Goal: Task Accomplishment & Management: Use online tool/utility

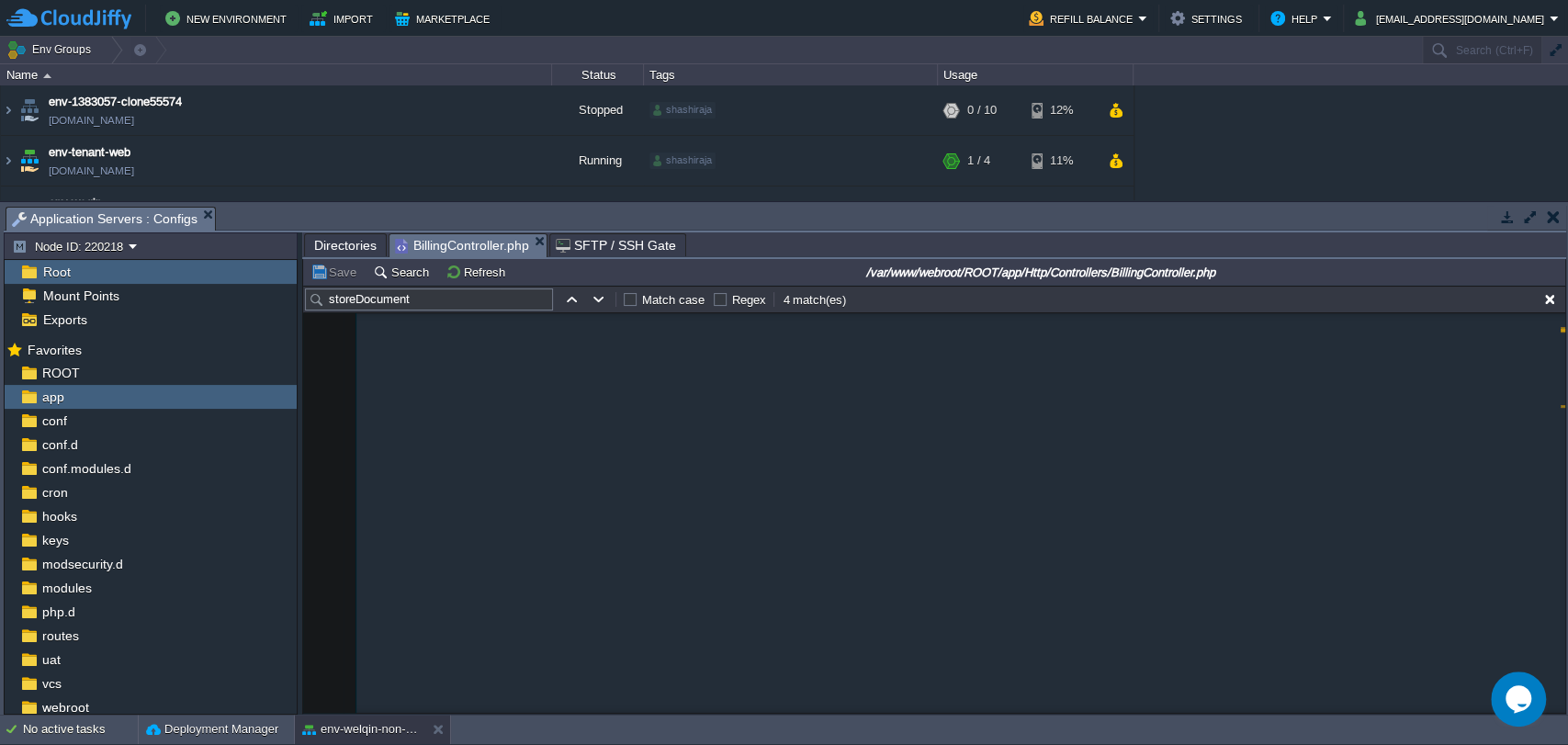
scroll to position [11629, 0]
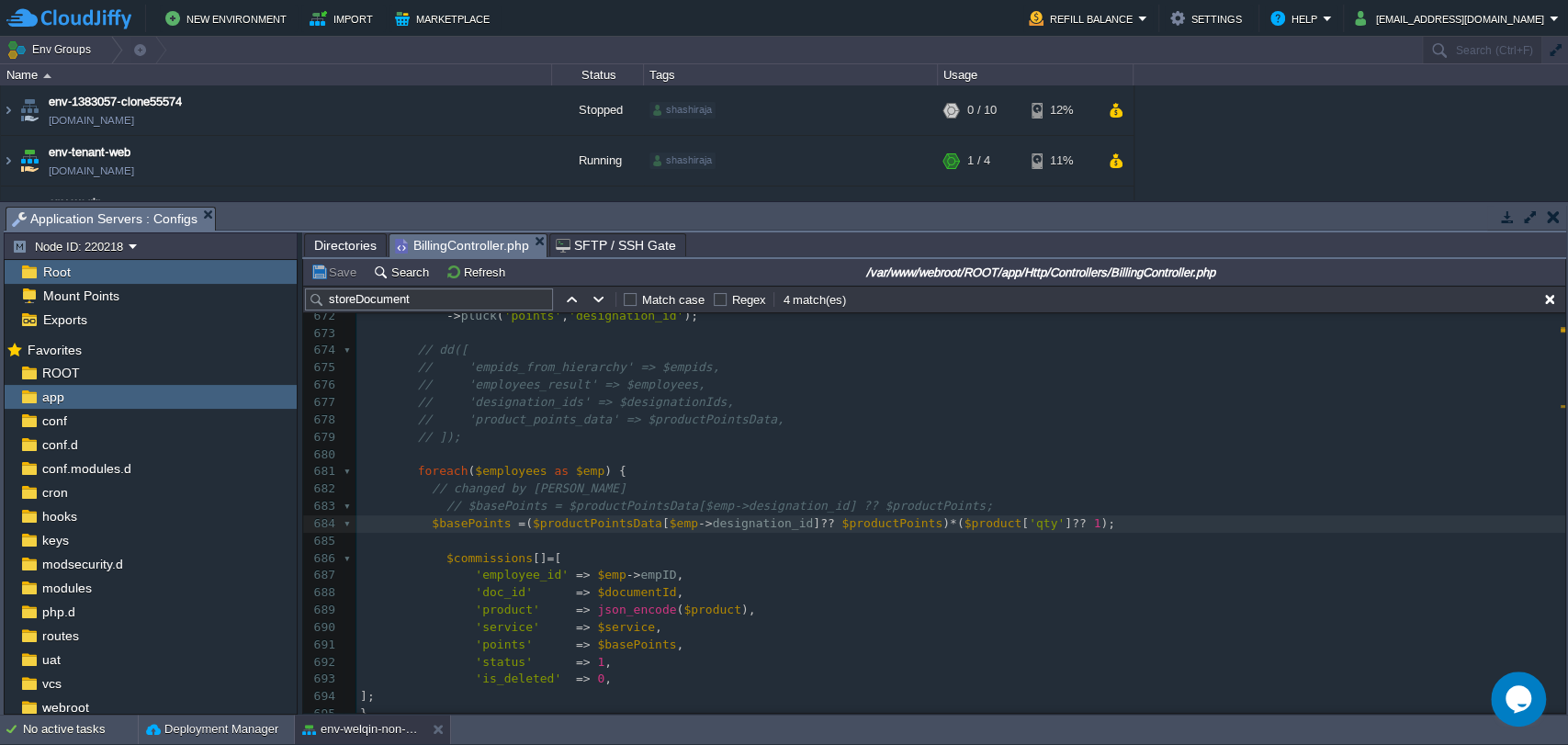
click at [351, 236] on span "Directories" at bounding box center [346, 246] width 63 height 22
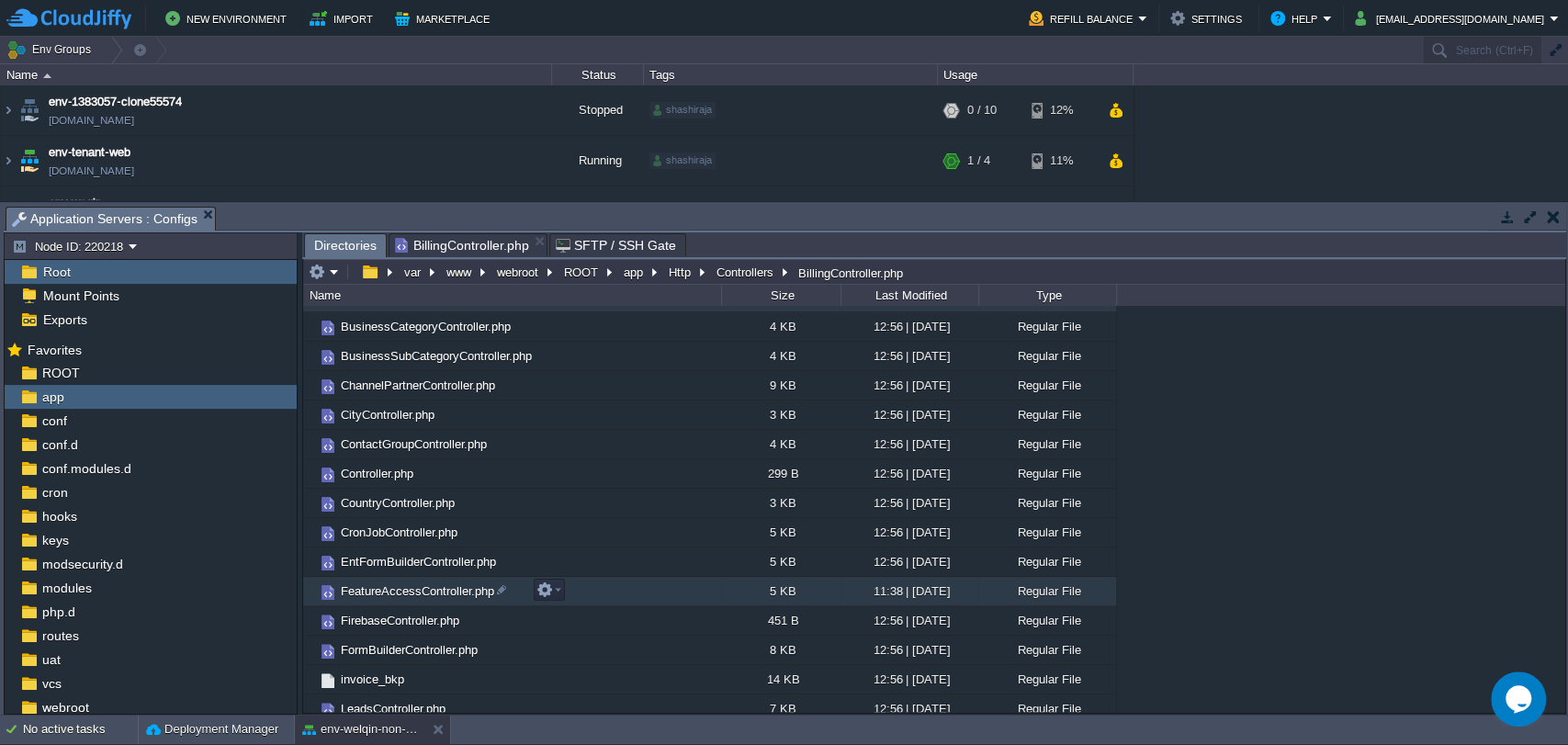
scroll to position [0, 0]
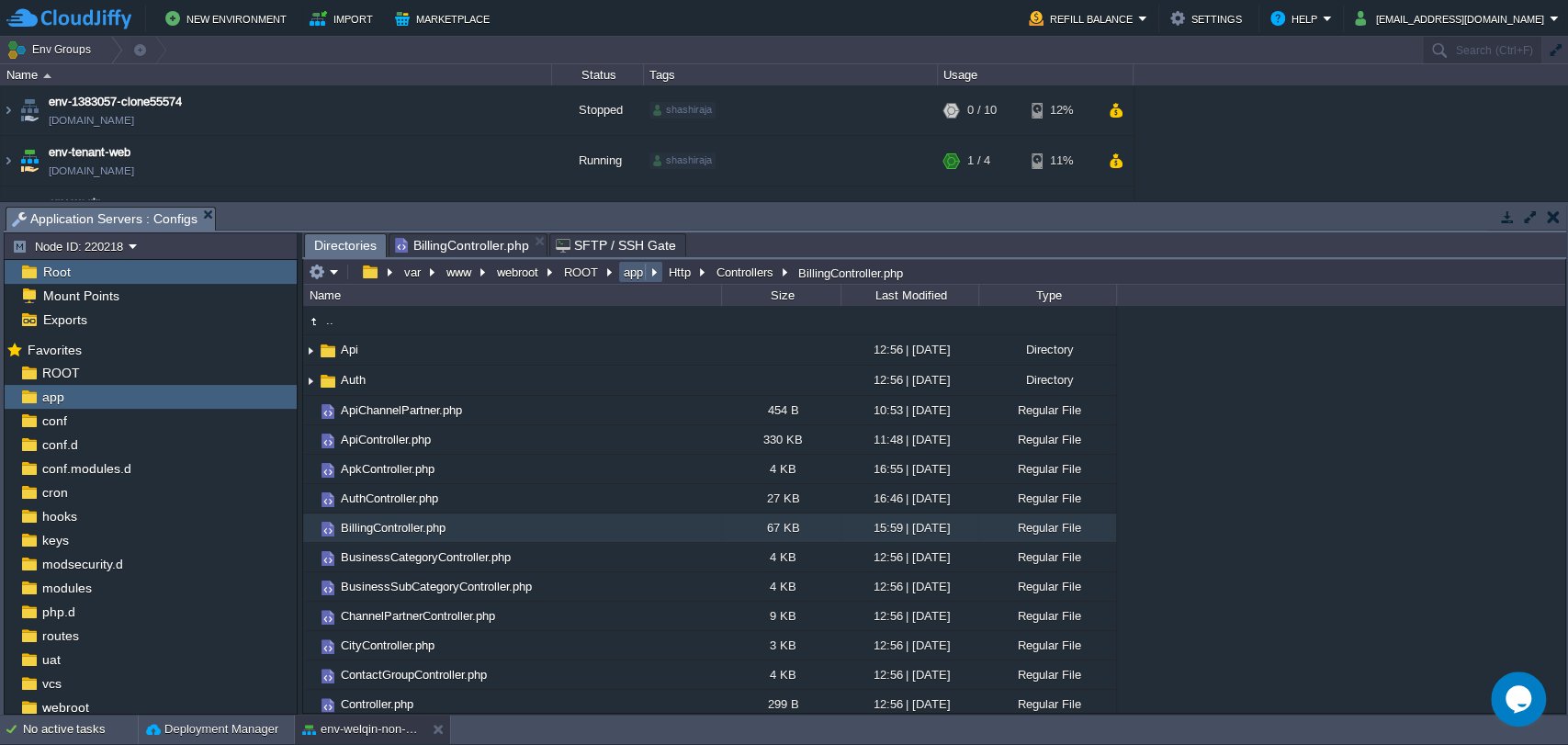
click at [646, 274] on button "app" at bounding box center [634, 272] width 27 height 17
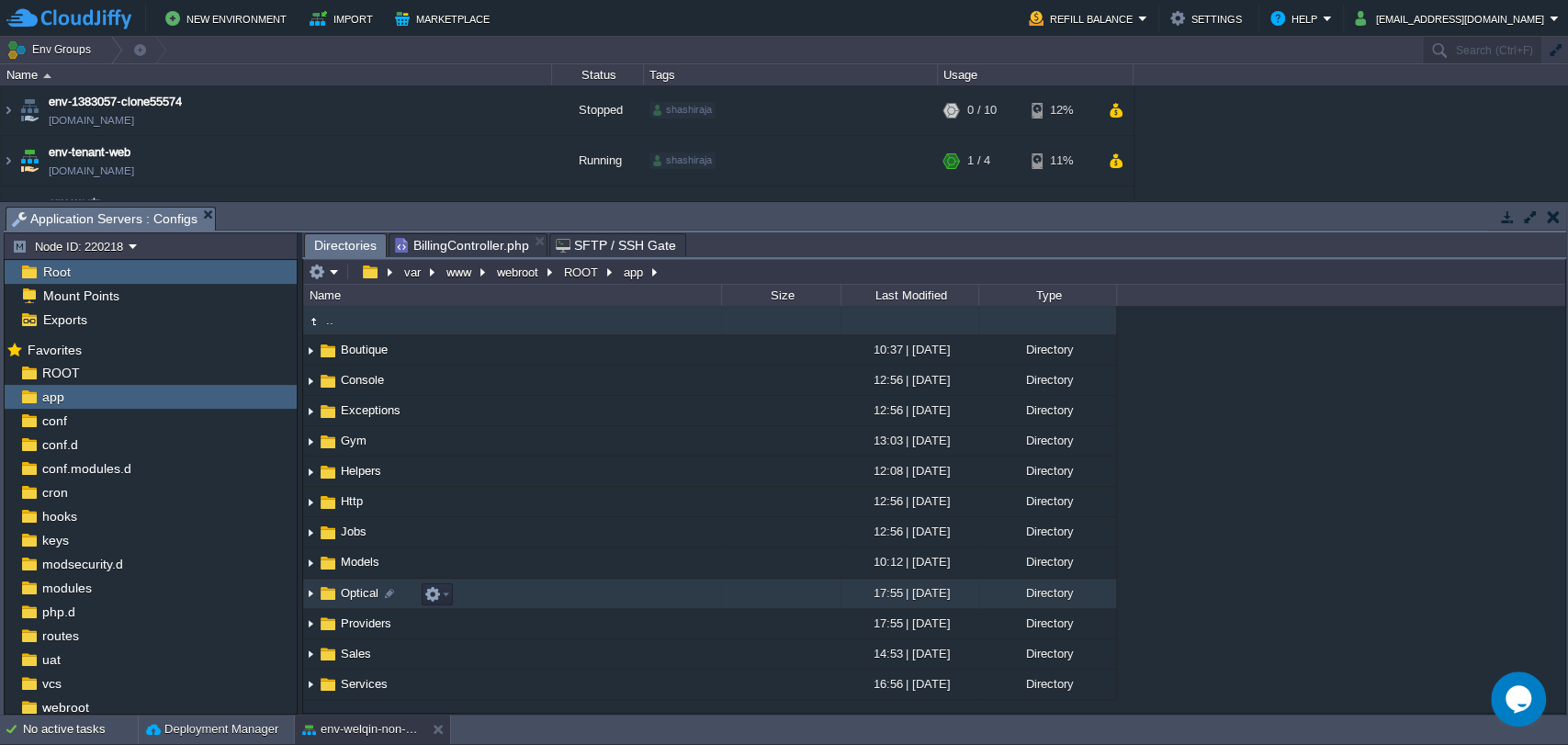
click at [344, 593] on span "Optical" at bounding box center [359, 592] width 43 height 16
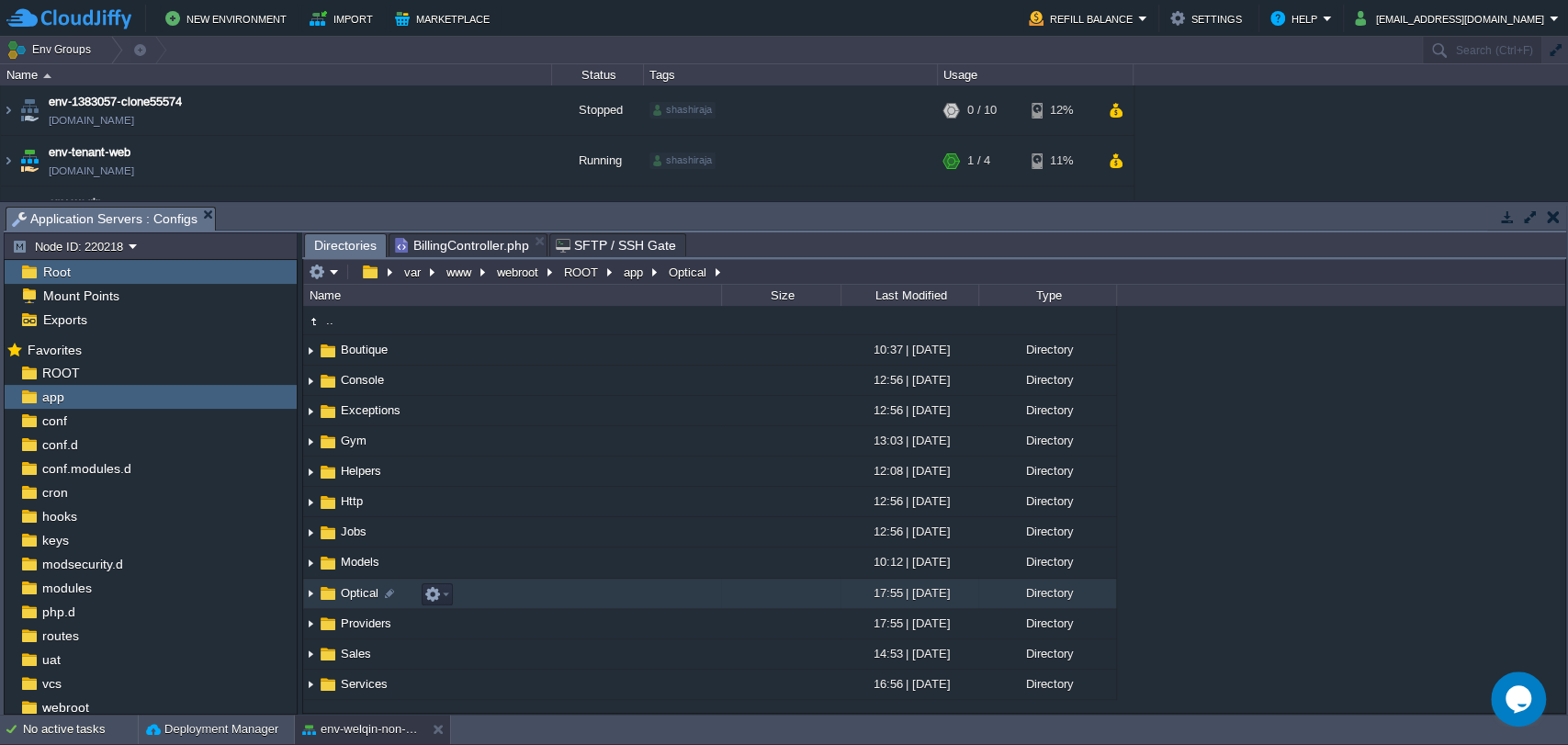
click at [344, 593] on span "Optical" at bounding box center [359, 592] width 43 height 16
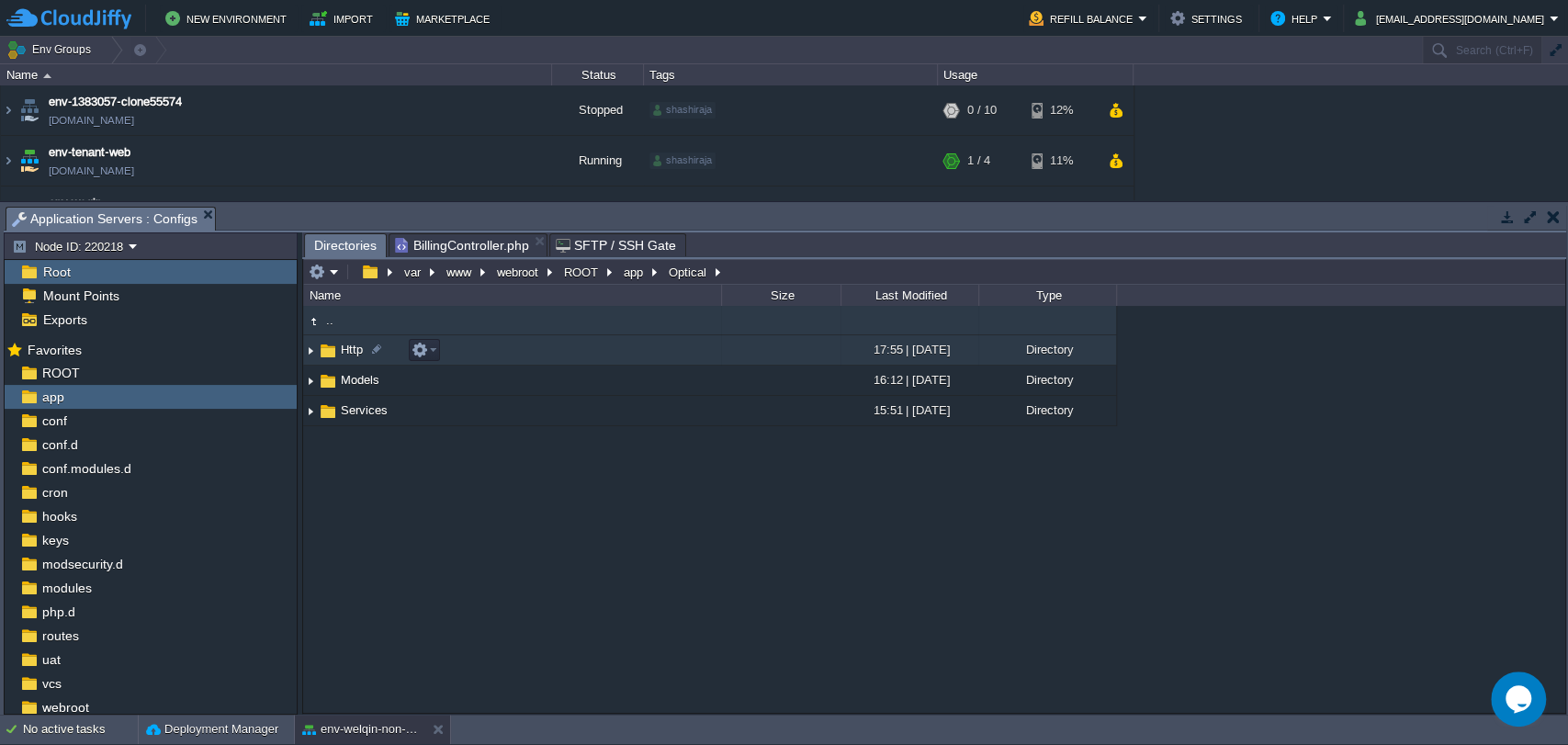
click at [353, 349] on span "Http" at bounding box center [352, 349] width 28 height 16
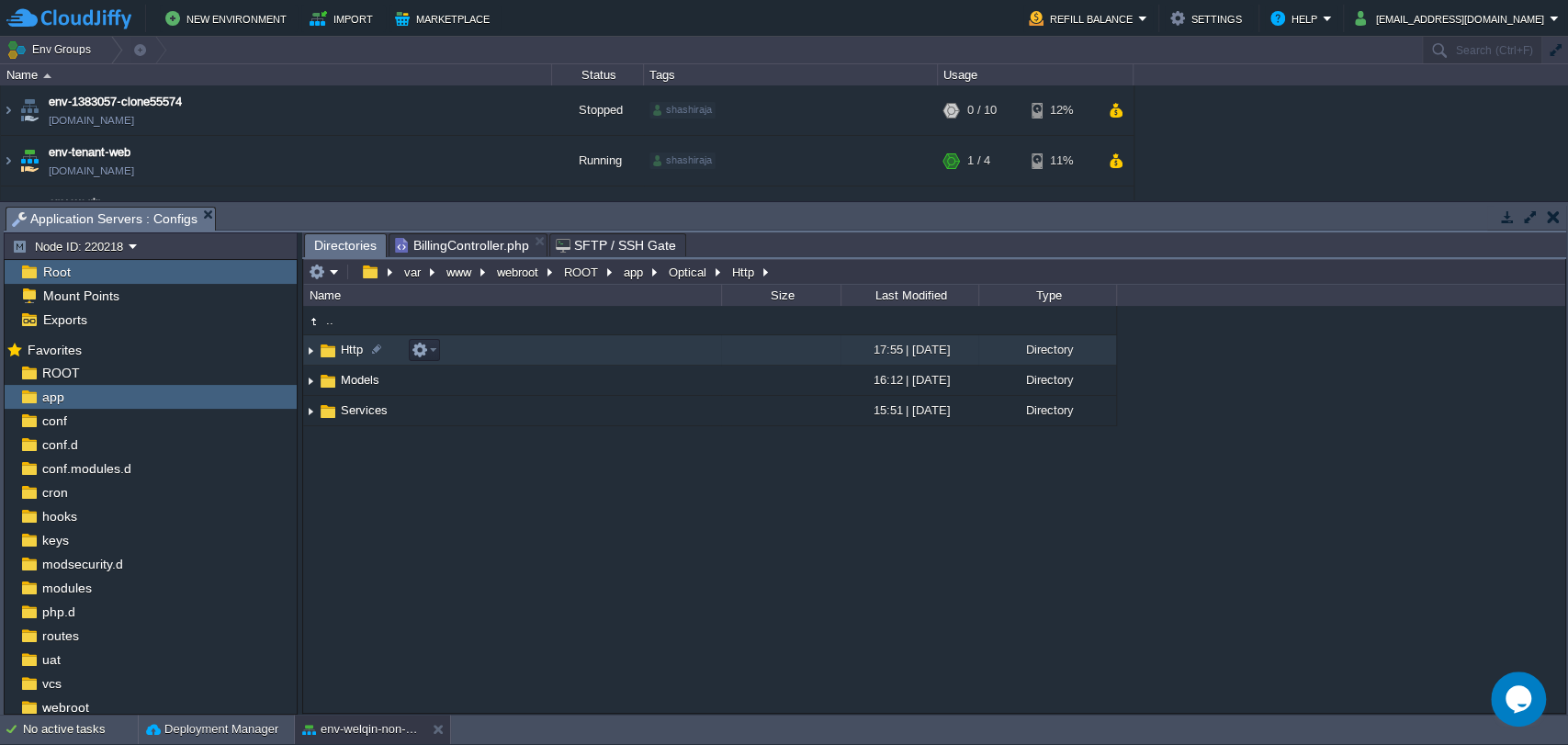
click at [353, 349] on span "Http" at bounding box center [352, 349] width 28 height 16
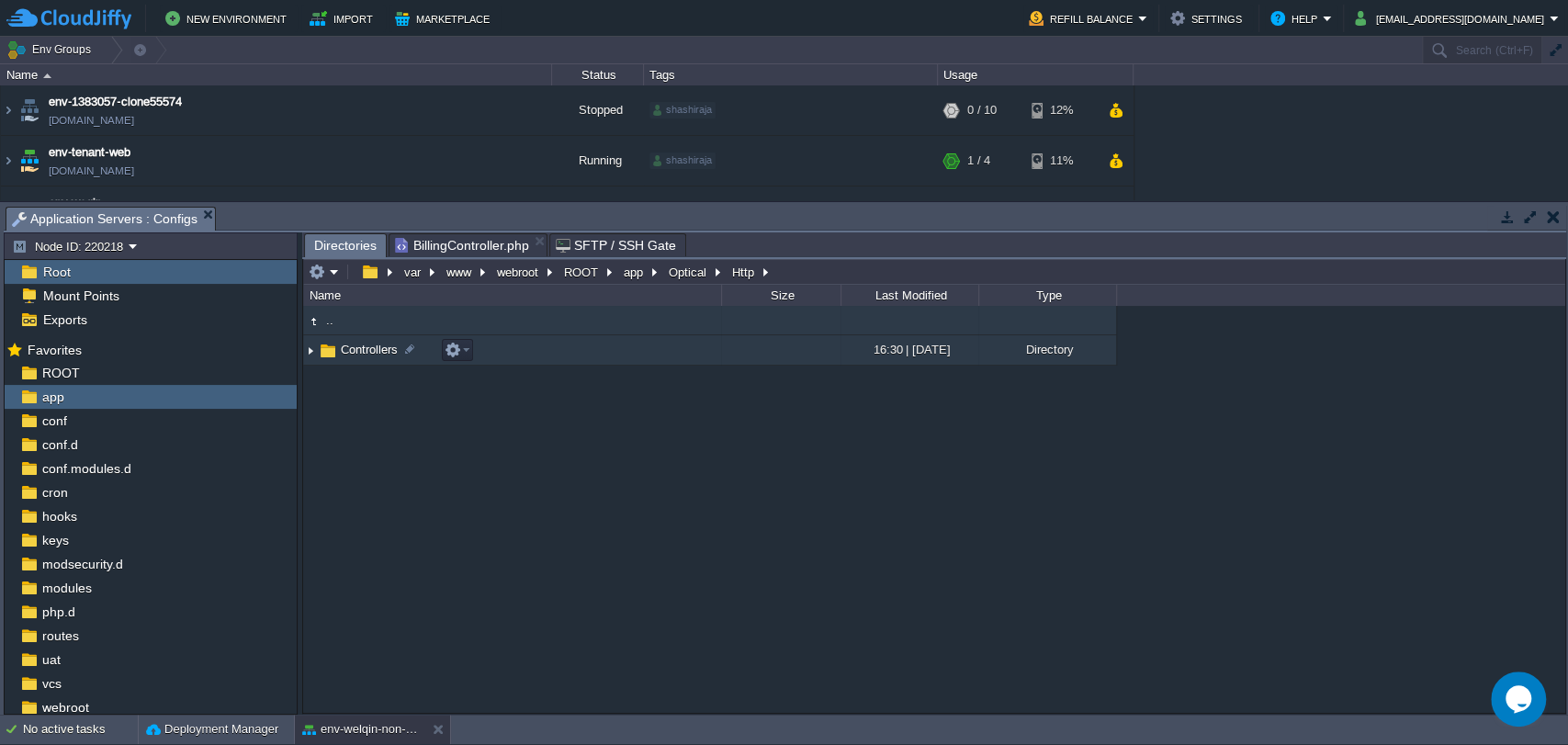
click at [363, 350] on span "Controllers" at bounding box center [370, 349] width 63 height 16
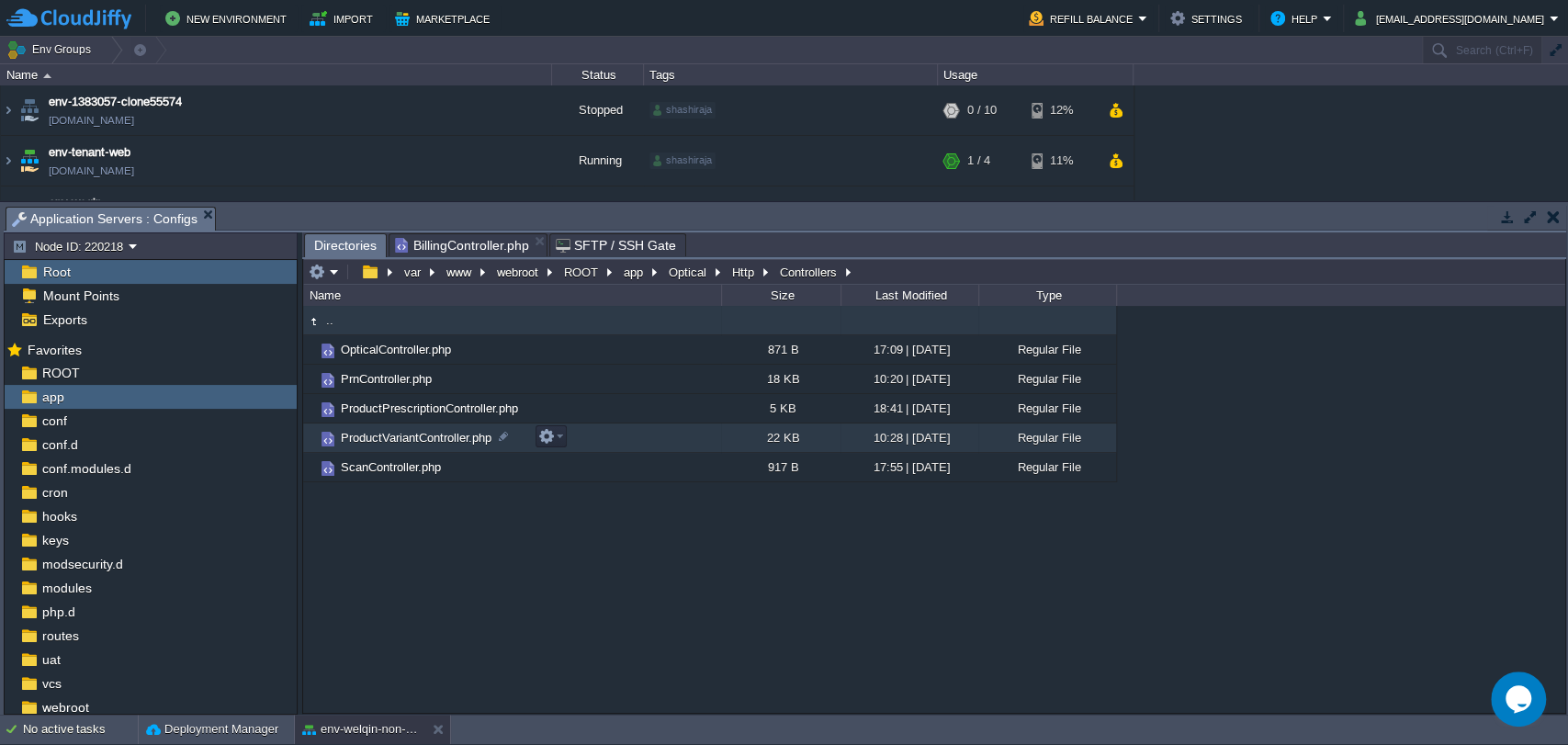
click at [385, 436] on span "ProductVariantController.php" at bounding box center [416, 437] width 156 height 16
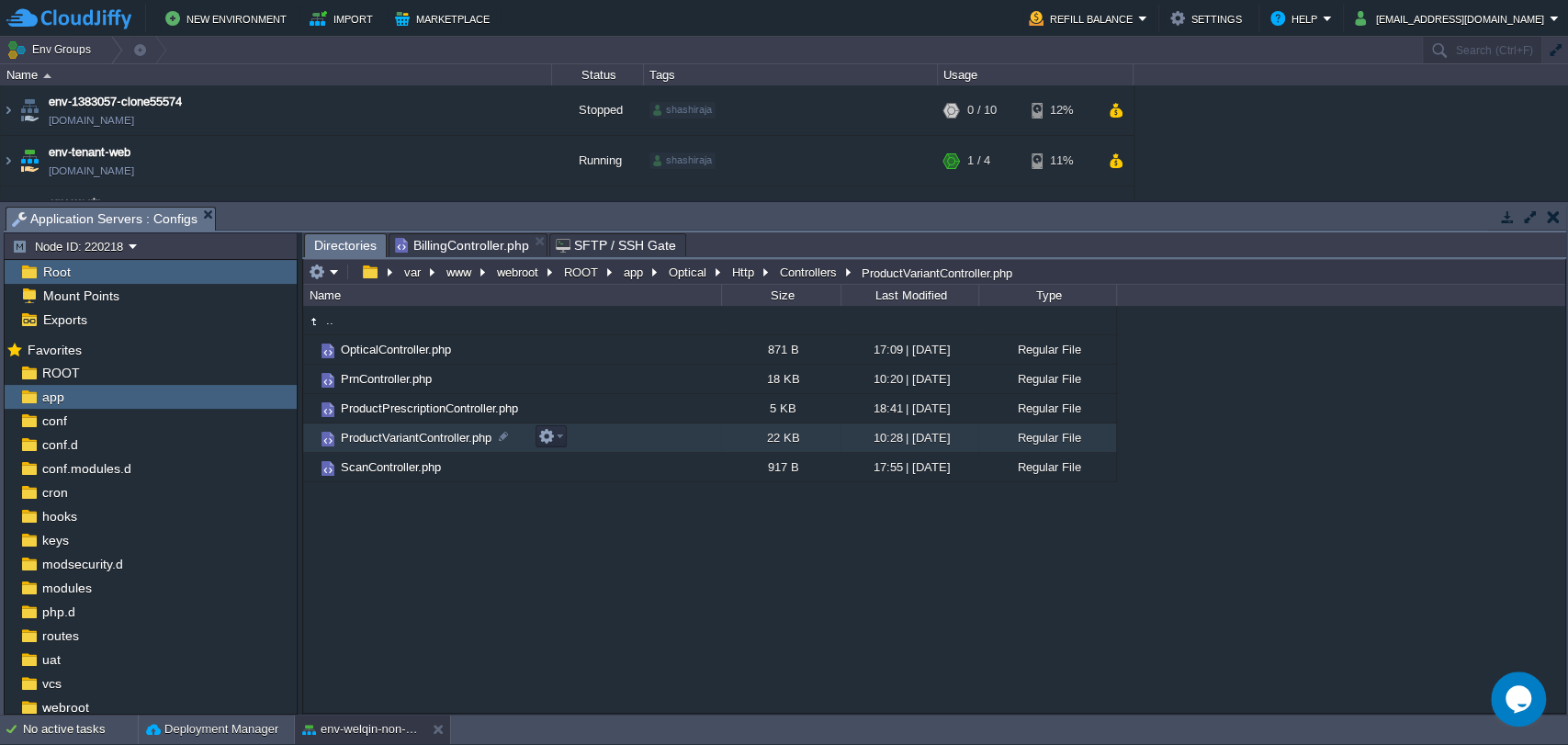
click at [385, 436] on span "ProductVariantController.php" at bounding box center [416, 437] width 156 height 16
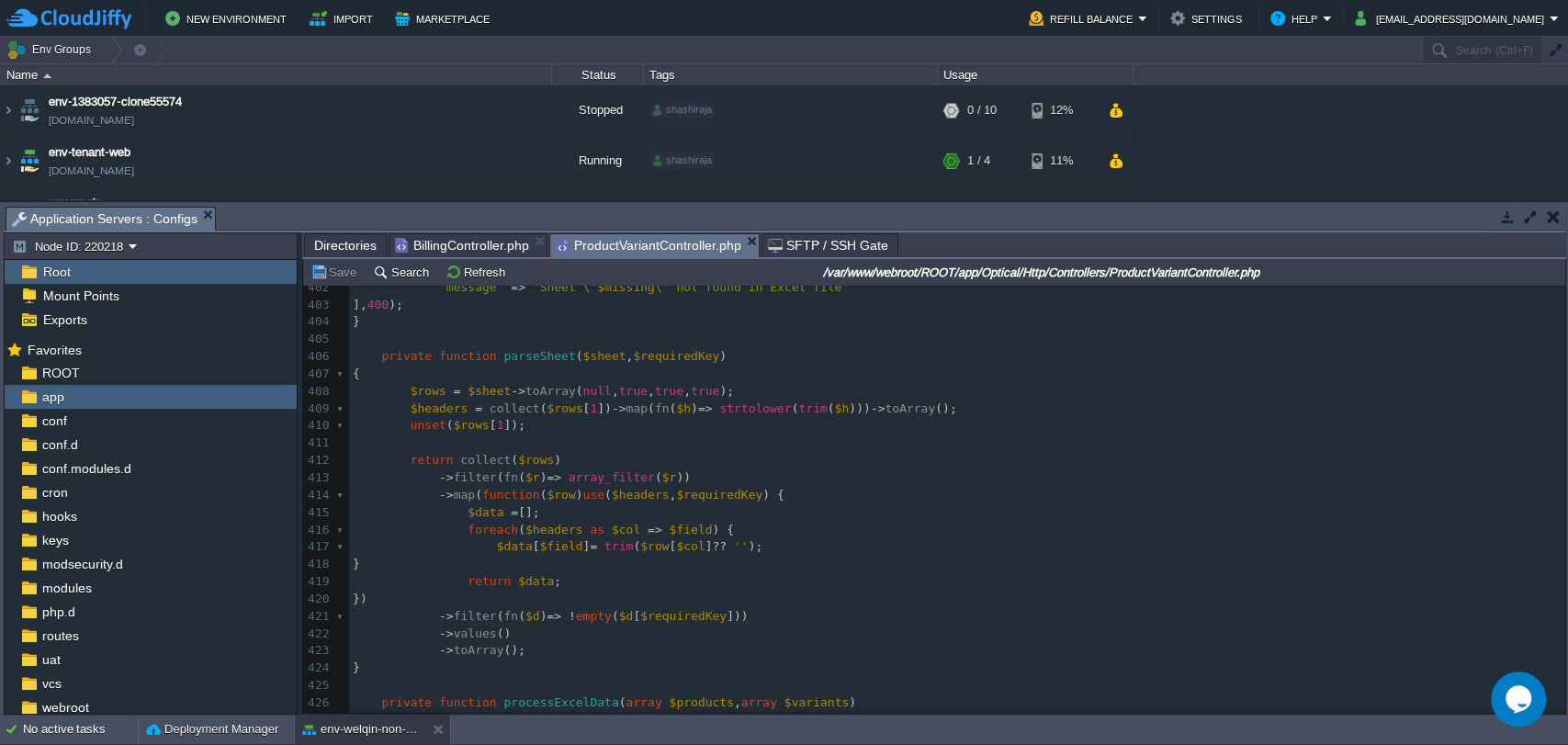
scroll to position [7352, 0]
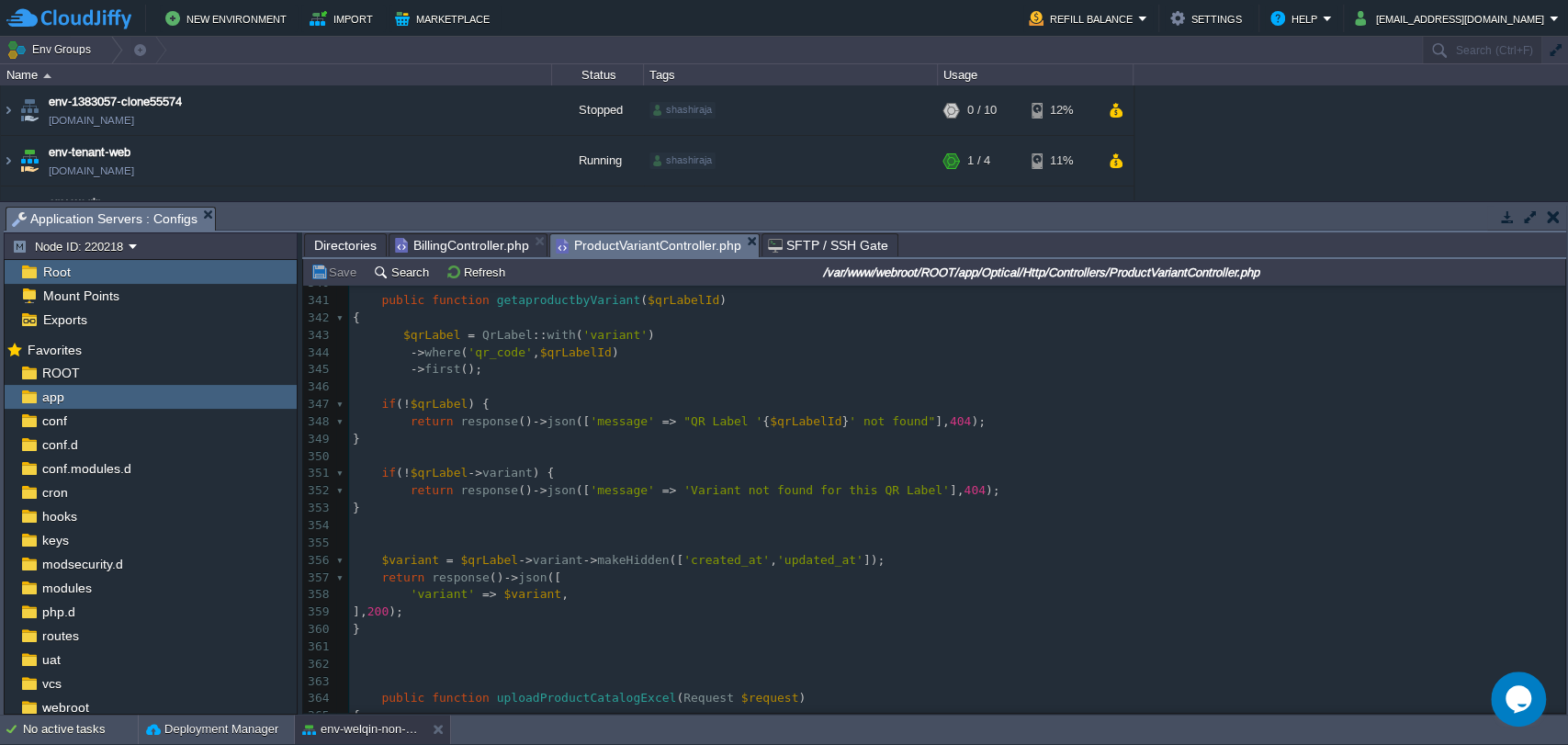
click at [485, 494] on div "594 <?php 330 ​ 331 } catch ( \Exception $e ) { 332 DB :: connection ( 'tenant'…" at bounding box center [957, 621] width 1216 height 1039
type textarea "response"
type textarea "message"
click at [432, 477] on div "x <?php 330 ​ 331 } catch ( \Exception $e ) { 332 DB :: connection ( 'tenant' )…" at bounding box center [957, 621] width 1216 height 1039
type textarea "$qrLabel"
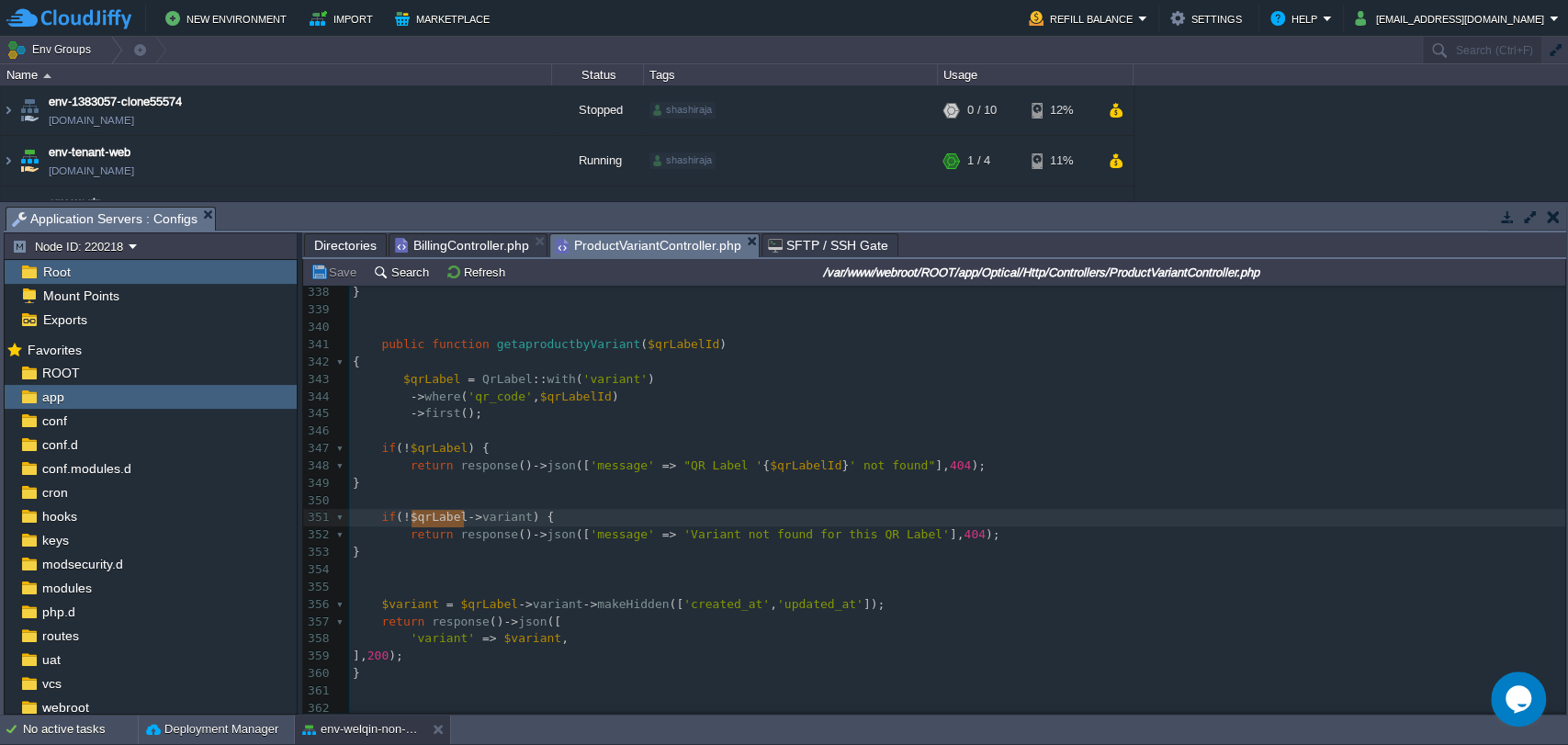
click at [378, 349] on div "x <?php 330 ​ 331 } catch ( \Exception $e ) { 332 DB :: connection ( 'tenant' )…" at bounding box center [957, 666] width 1216 height 1039
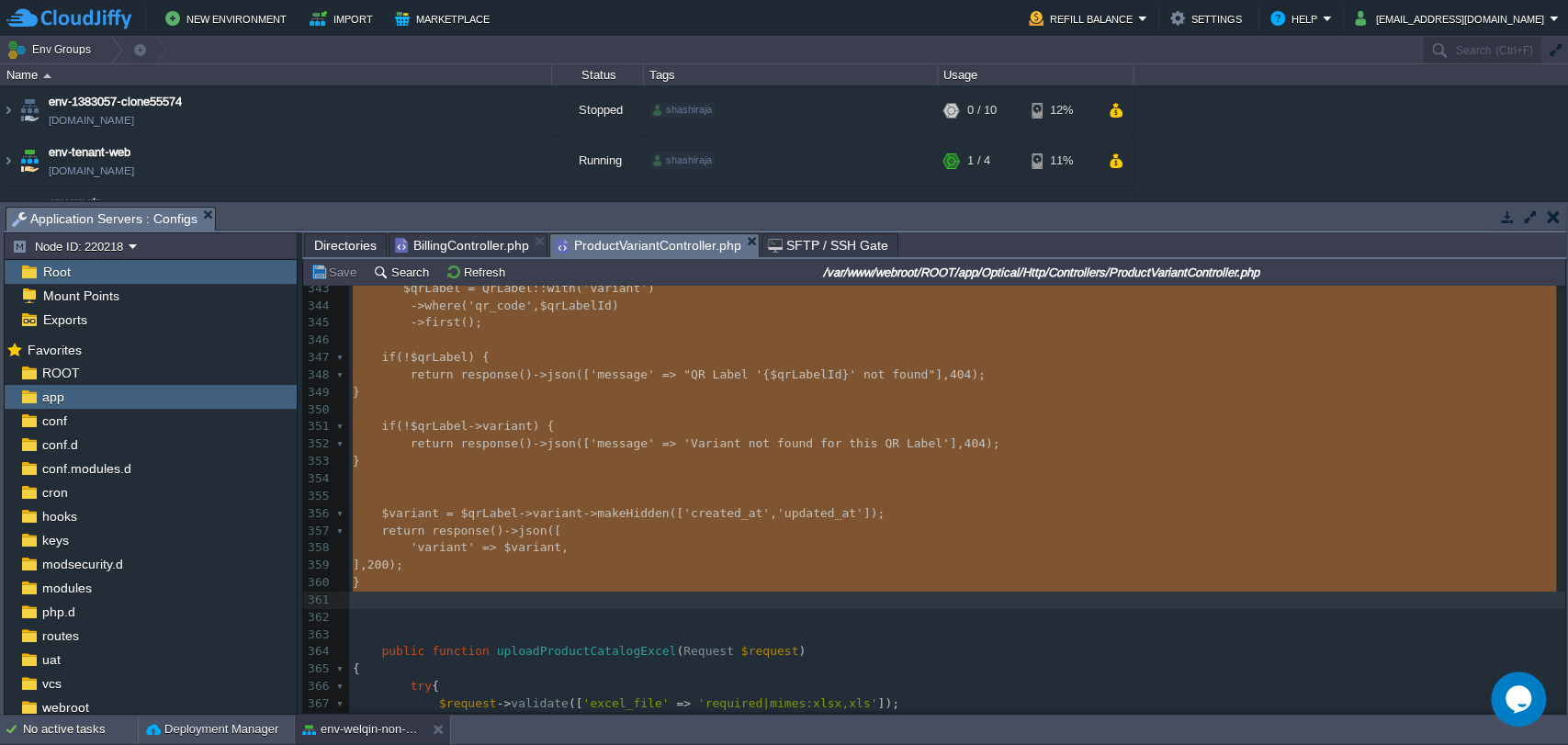
click at [440, 445] on span "return" at bounding box center [432, 443] width 43 height 14
type textarea "return"
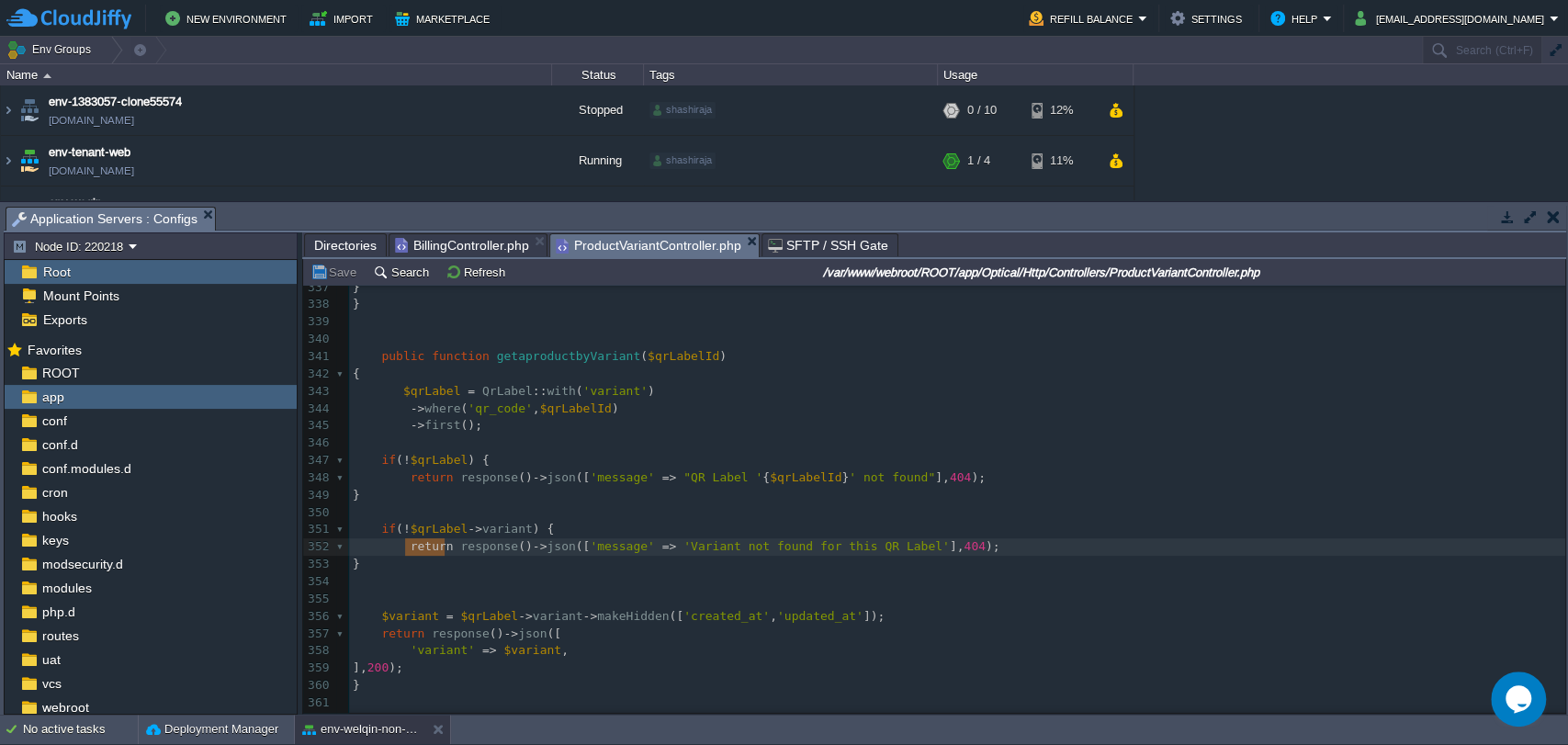
scroll to position [5825, 0]
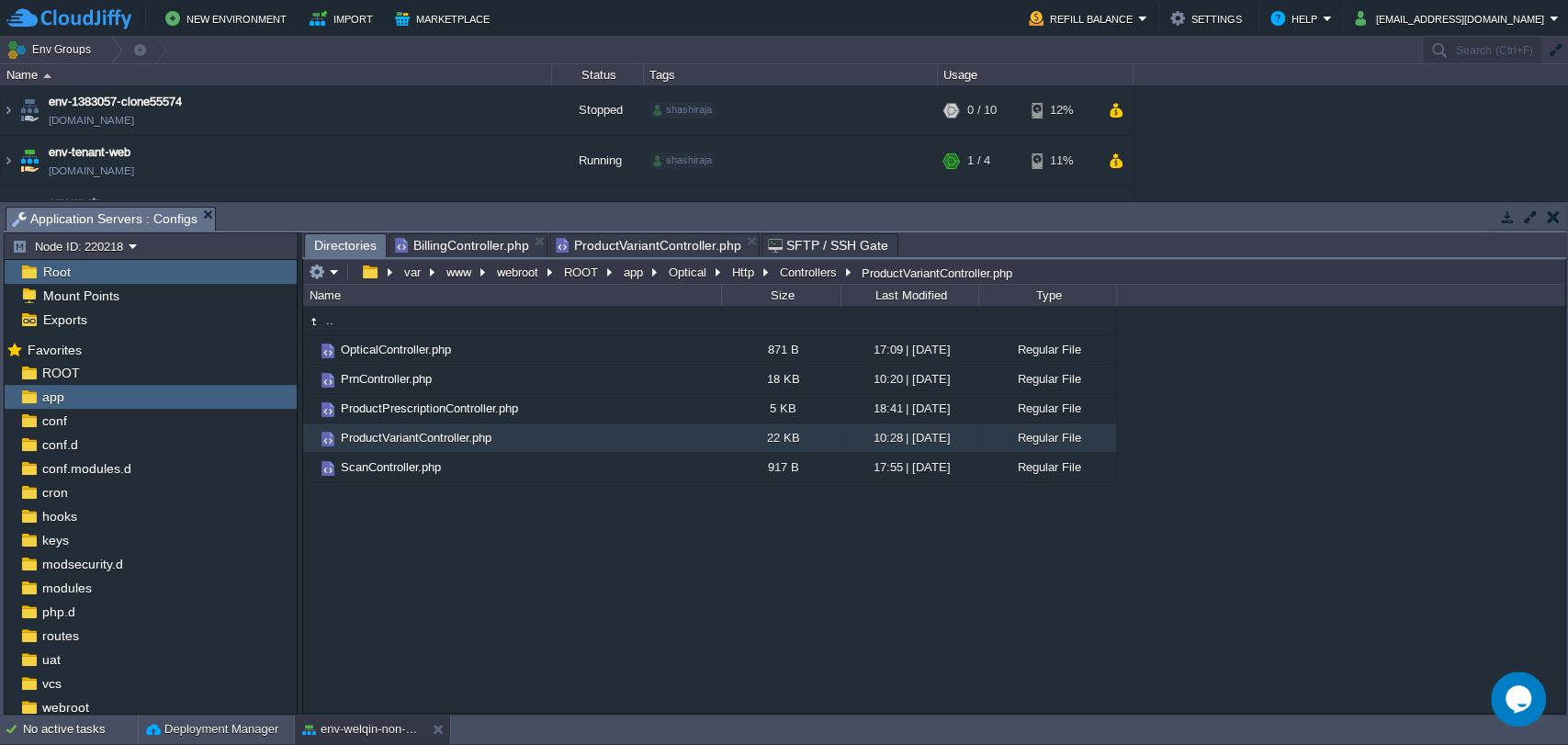
click at [342, 241] on span "Directories" at bounding box center [346, 246] width 63 height 23
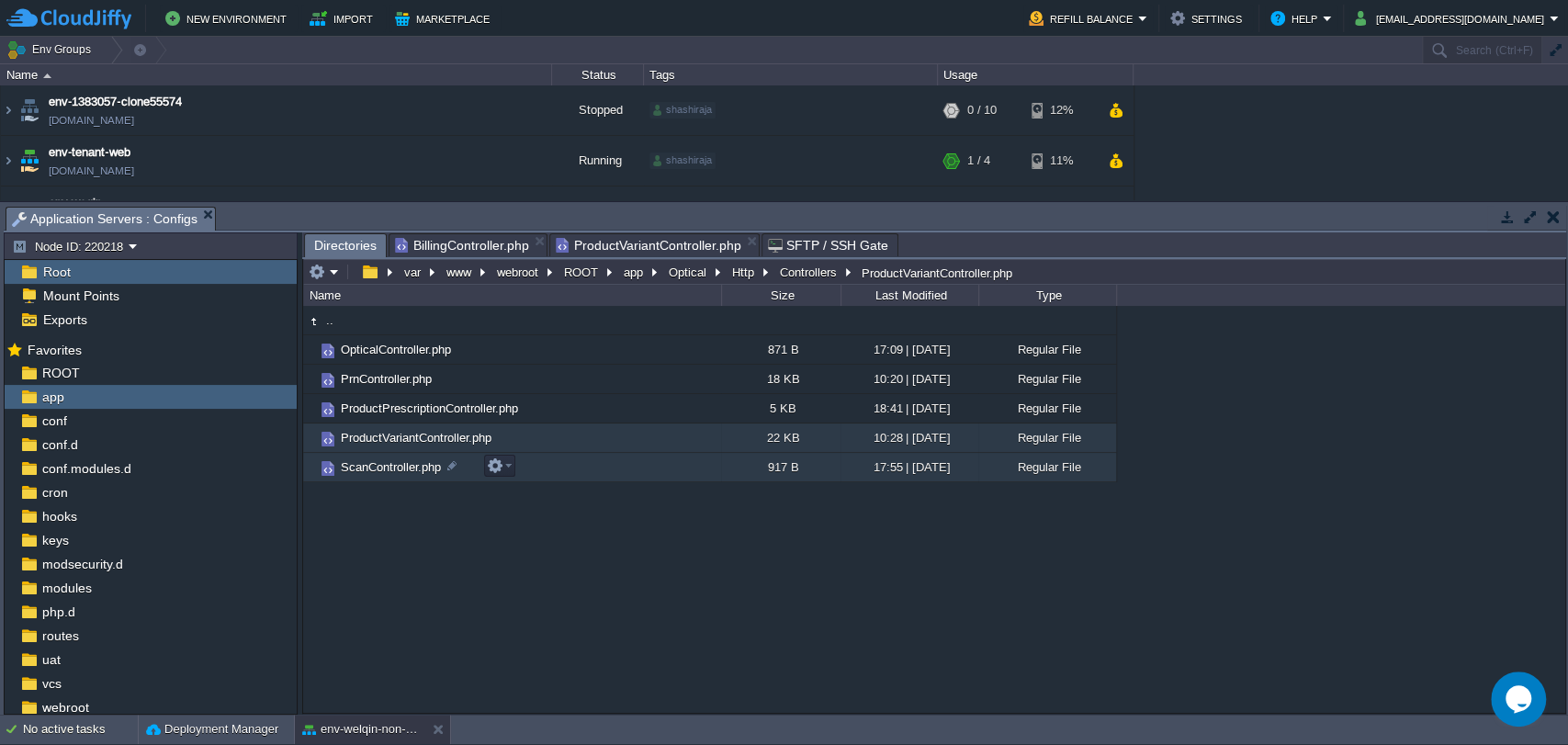
click at [377, 464] on span "ScanController.php" at bounding box center [391, 467] width 105 height 16
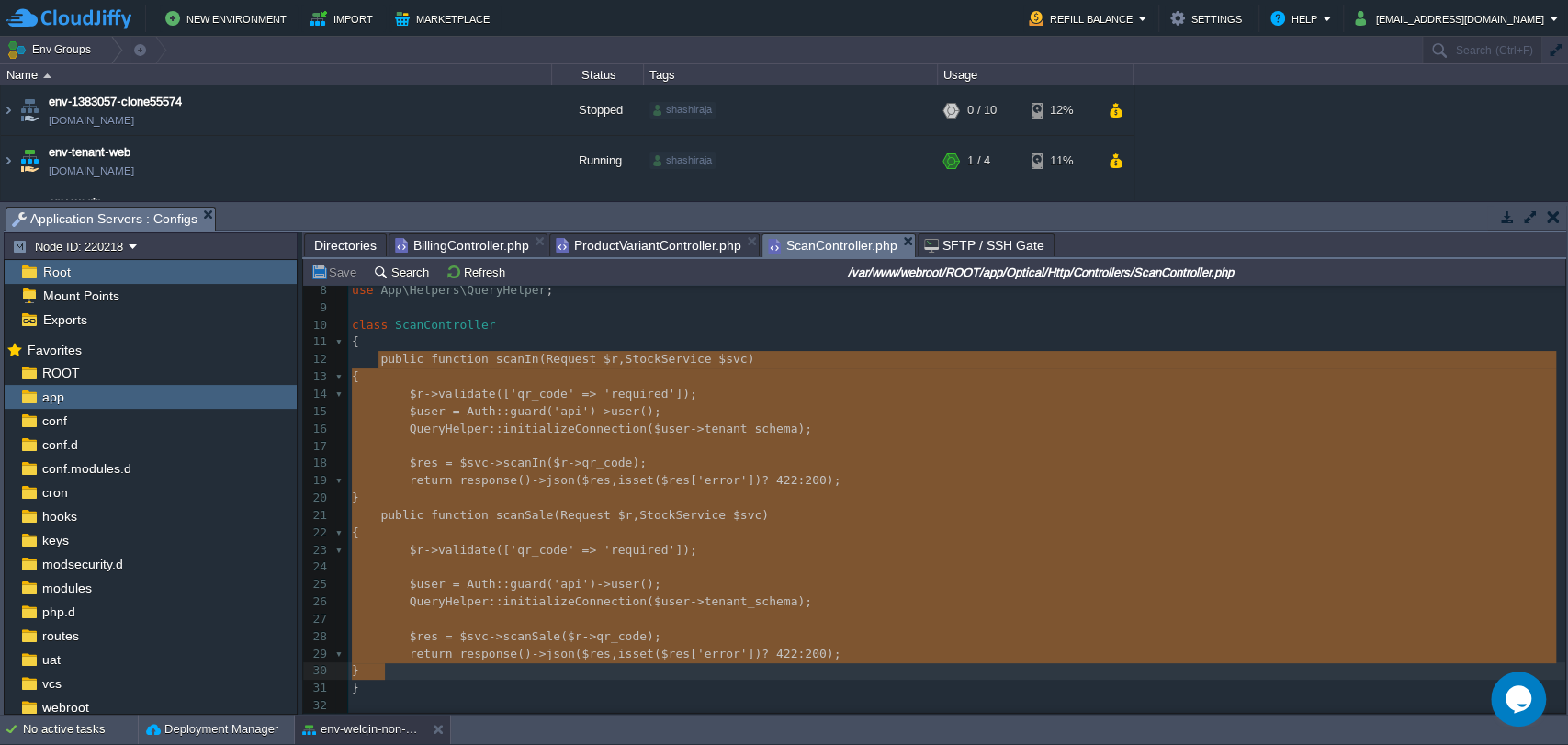
drag, startPoint x: 378, startPoint y: 356, endPoint x: 404, endPoint y: 664, distance: 309.1
click at [385, 499] on pre "}" at bounding box center [956, 498] width 1217 height 18
type textarea "}"
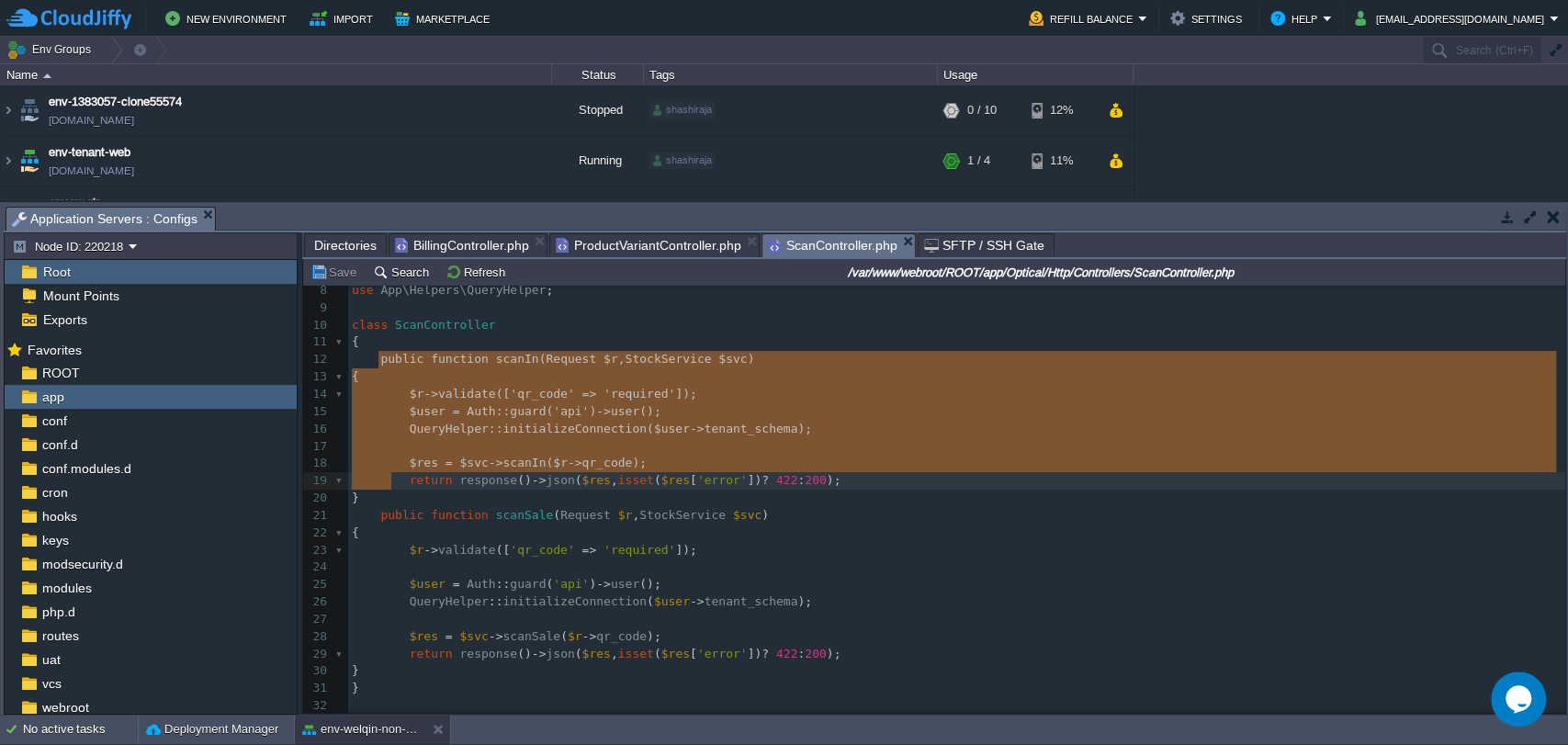
type textarea "public function scanIn(Request $r, StockService $svc) { $r->validate(['qr_code'…"
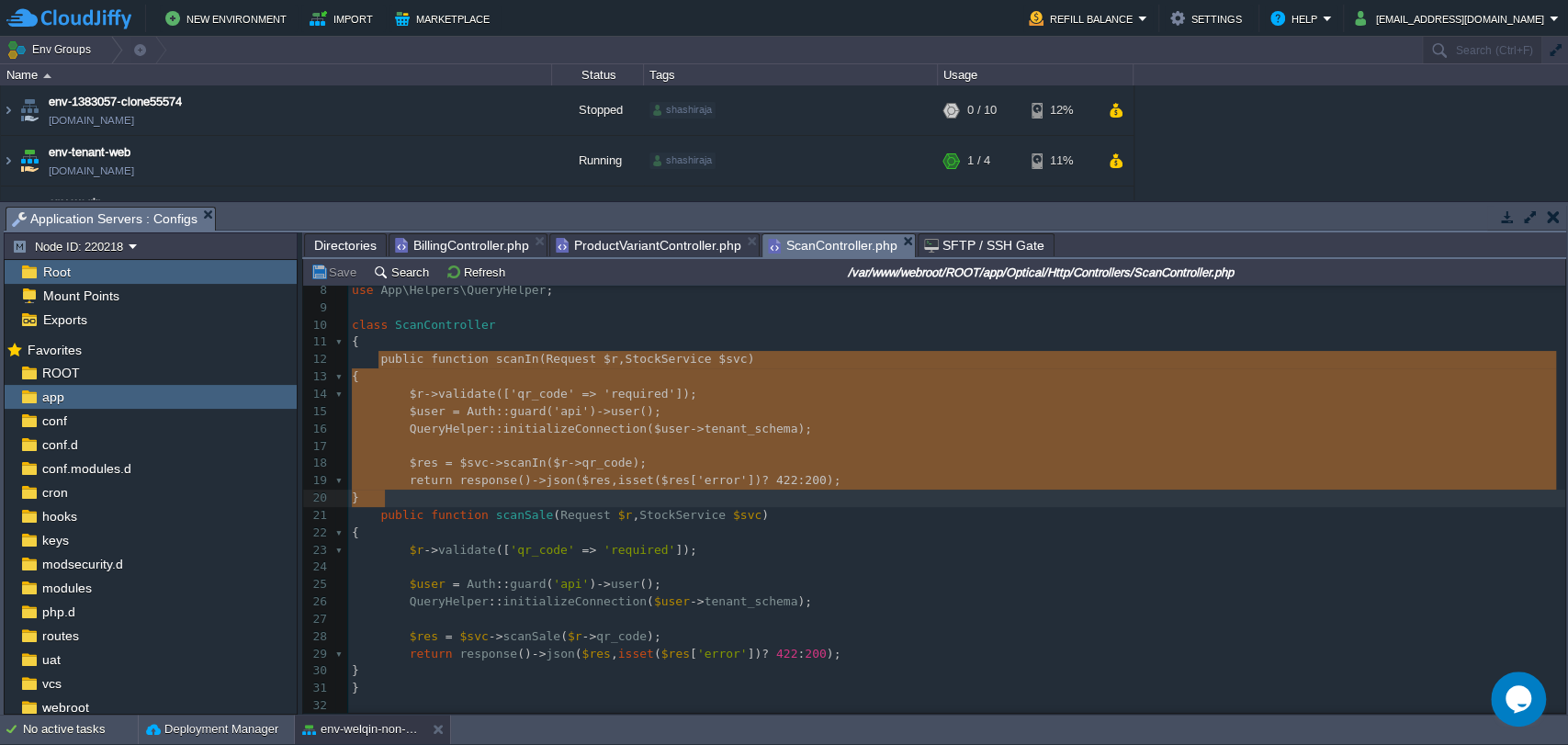
drag, startPoint x: 375, startPoint y: 357, endPoint x: 397, endPoint y: 491, distance: 135.8
click at [510, 409] on span "guard" at bounding box center [528, 410] width 36 height 14
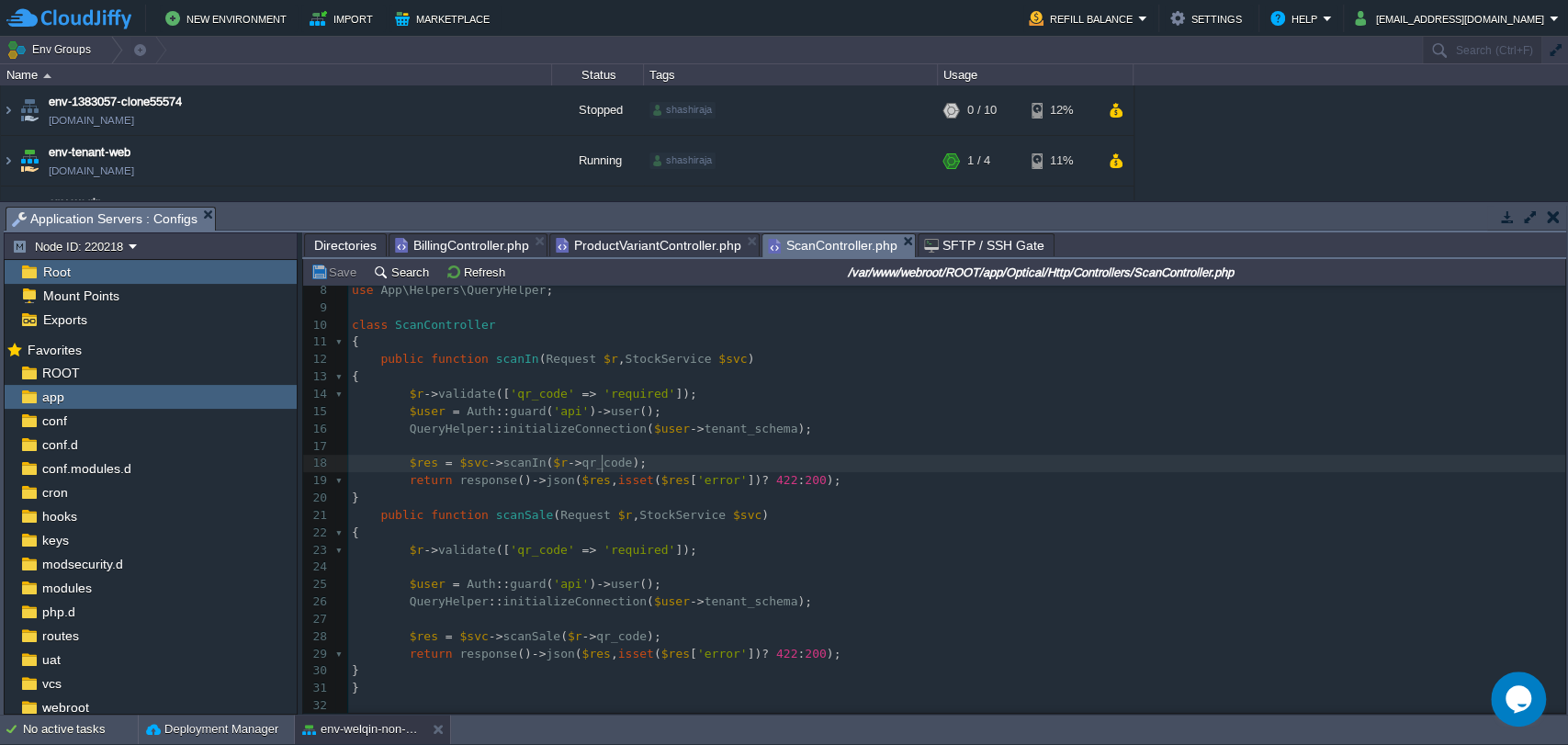
click at [603, 458] on div "x 1 <?php 2 ​ 3 namespace App\Optical\Http\Controllers ; 4 ​ 5 use Illuminate\H…" at bounding box center [956, 437] width 1217 height 554
type textarea "qr_code"
